Goal: Transaction & Acquisition: Download file/media

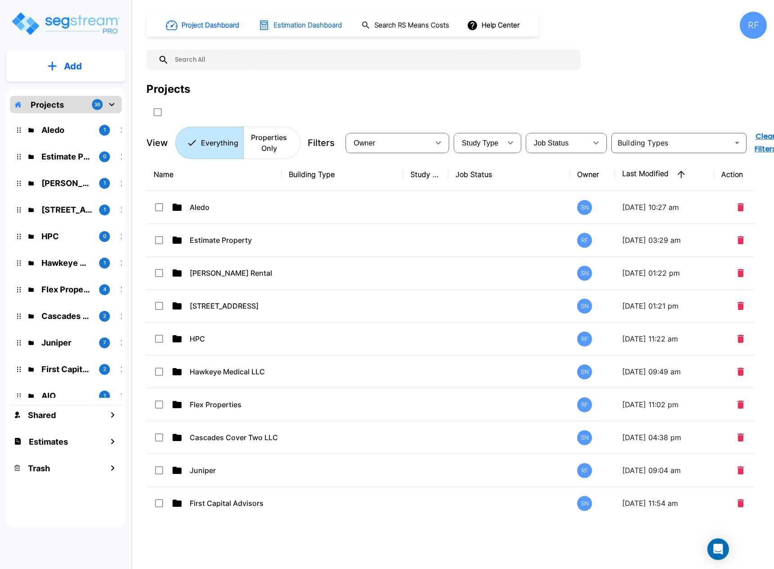
click at [306, 19] on button "Estimation Dashboard" at bounding box center [301, 25] width 92 height 19
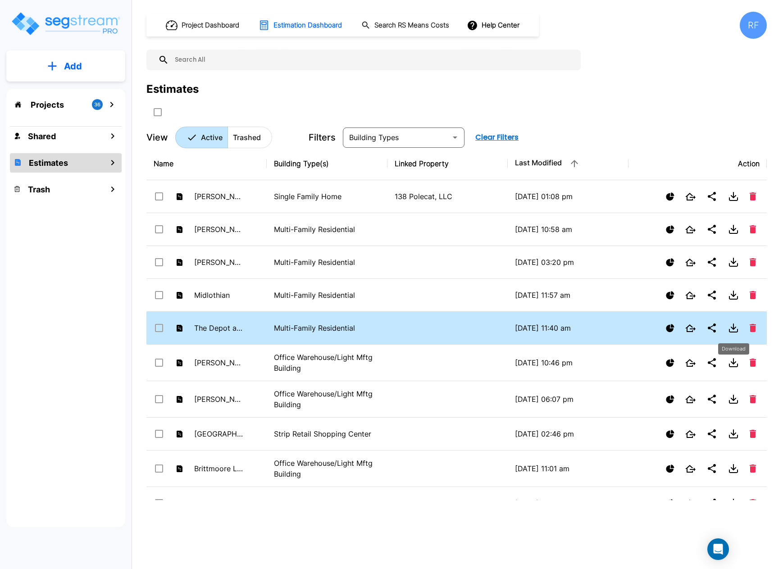
click at [731, 327] on icon "Download" at bounding box center [733, 328] width 5 height 2
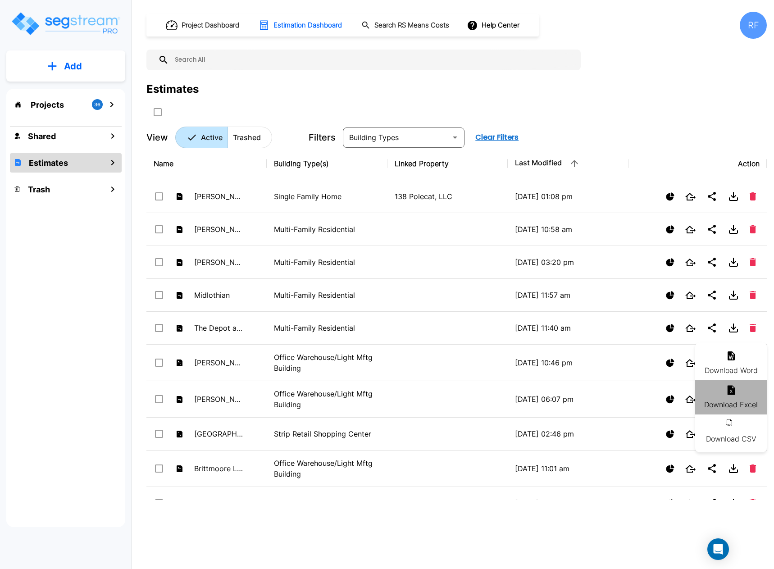
click at [735, 405] on li "Download Excel" at bounding box center [731, 397] width 72 height 34
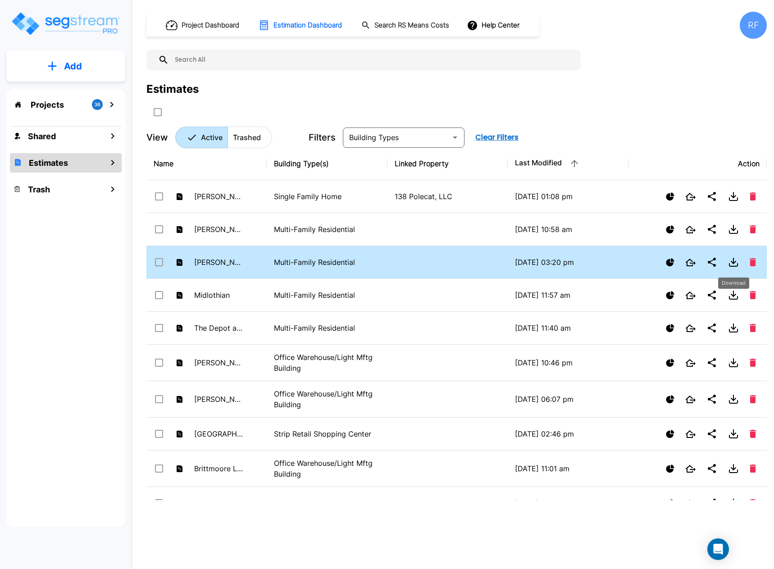
click at [734, 262] on icon "Download" at bounding box center [734, 260] width 0 height 5
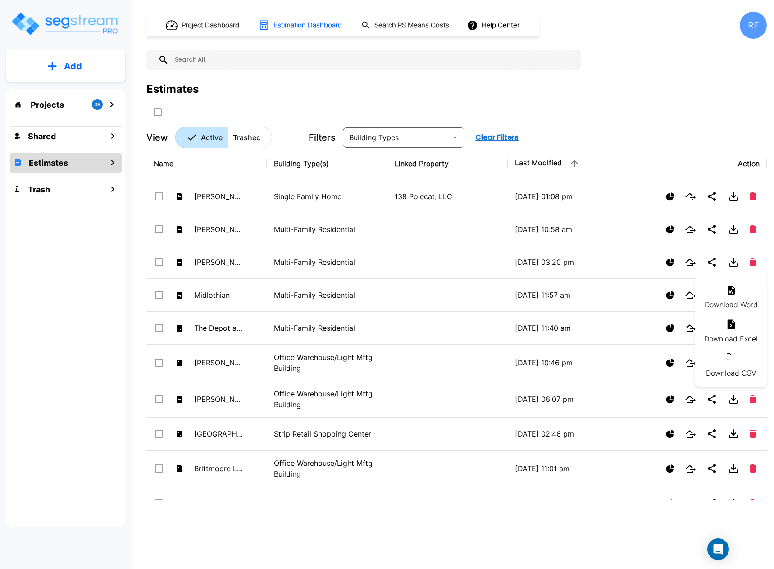
click at [728, 333] on li "Download Excel" at bounding box center [731, 332] width 72 height 34
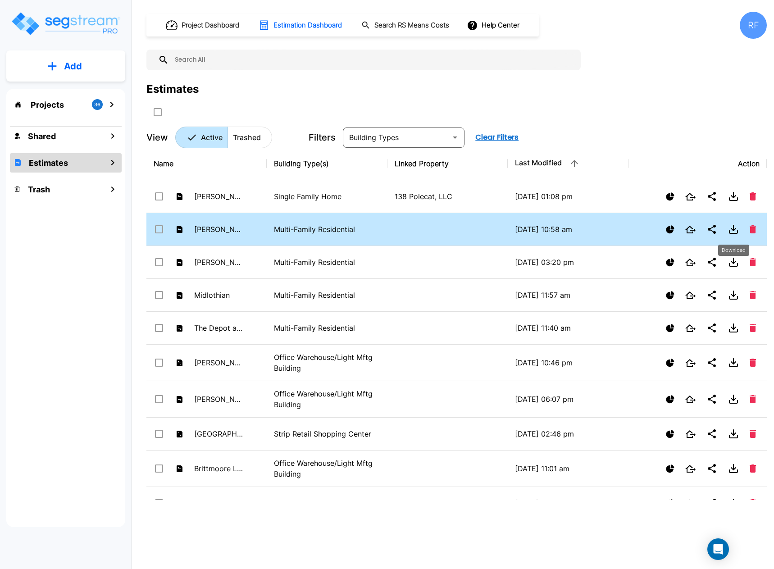
click at [738, 229] on icon "Download" at bounding box center [733, 229] width 11 height 11
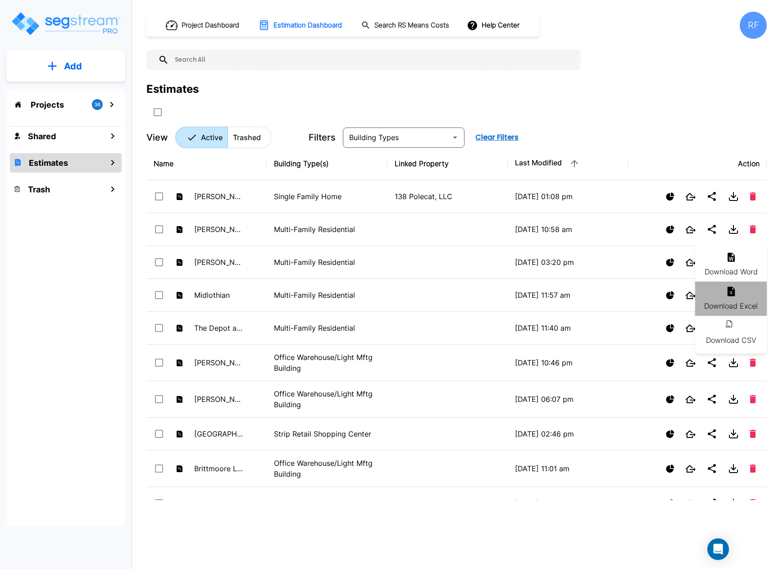
click at [739, 293] on li "Download Excel" at bounding box center [731, 299] width 72 height 34
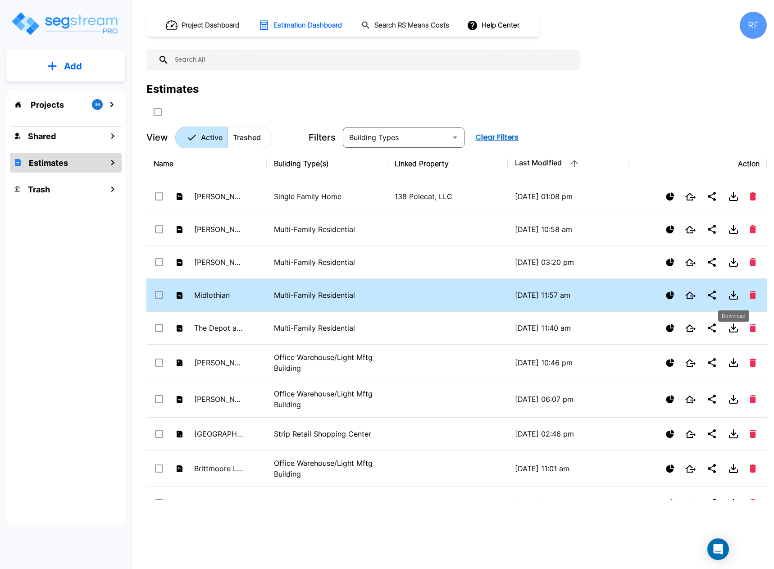
click at [737, 300] on icon "Download" at bounding box center [733, 295] width 11 height 11
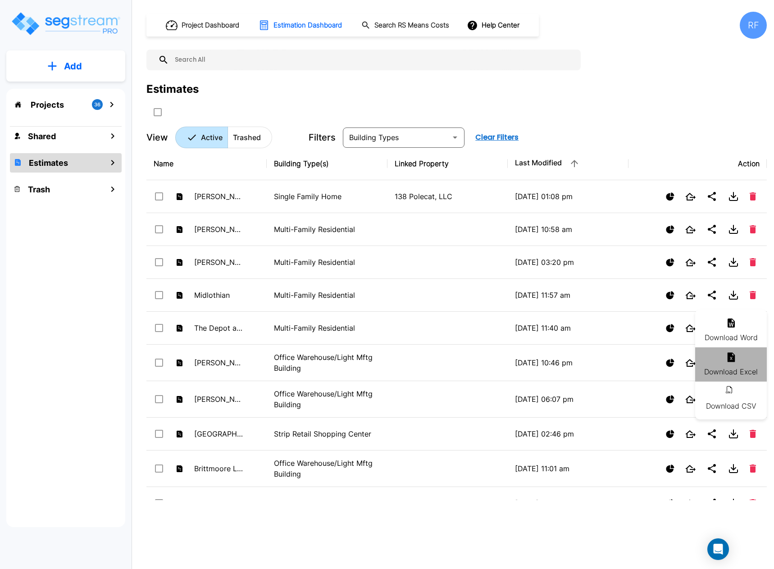
click at [733, 361] on icon at bounding box center [731, 357] width 8 height 9
